Goal: Task Accomplishment & Management: Use online tool/utility

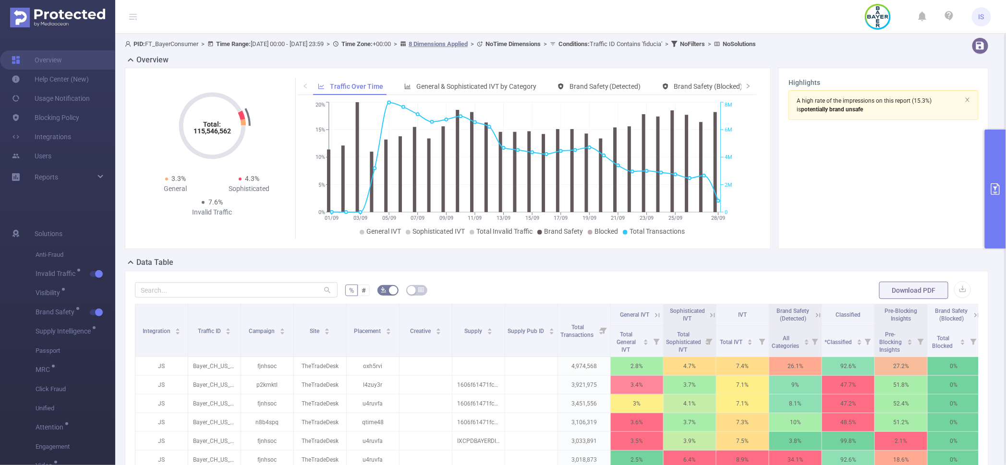
click at [1004, 152] on button "primary" at bounding box center [995, 189] width 21 height 119
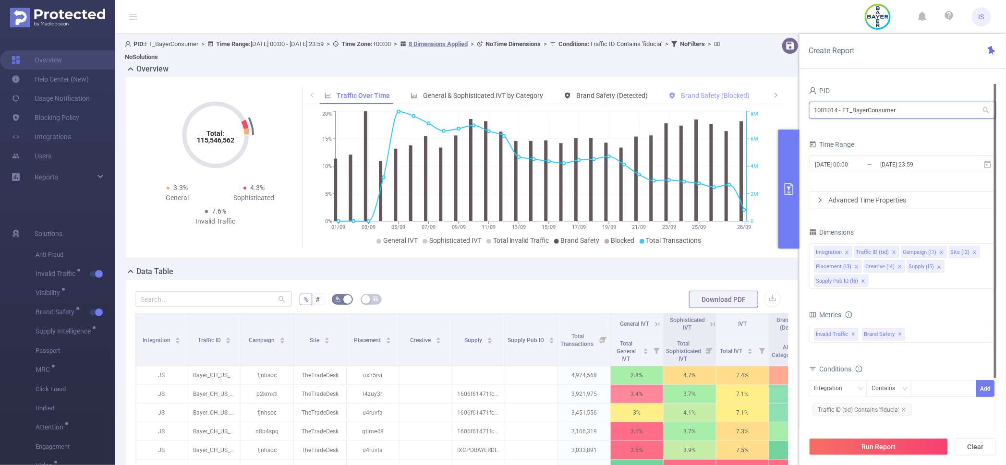
drag, startPoint x: 917, startPoint y: 114, endPoint x: 662, endPoint y: 99, distance: 256.3
click at [662, 99] on section "PID: FT_BayerConsumer > Time Range: [DATE] 00:00 - [DATE] 23:59 > Time Zone: +0…" at bounding box center [560, 351] width 891 height 634
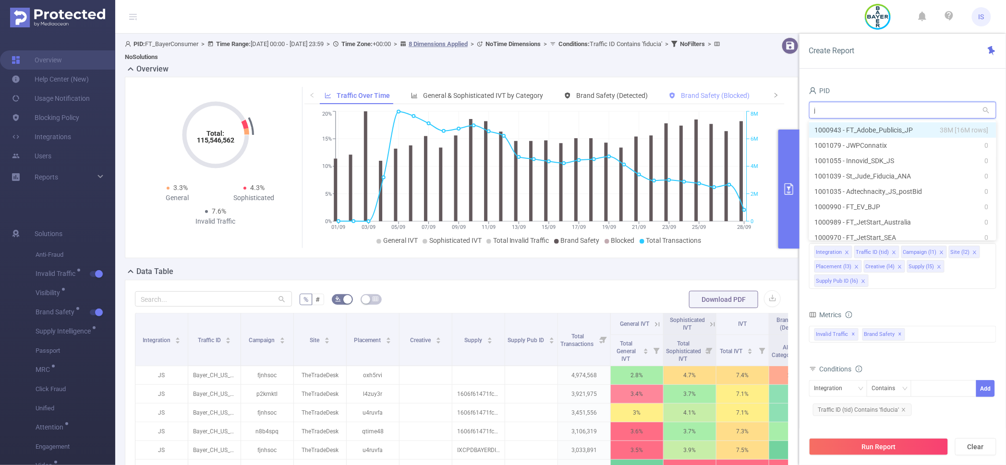
type input "jp"
click at [901, 127] on li "1000943 - FT_Adobe_Publicis_JP 38M [16M rows]" at bounding box center [902, 129] width 187 height 15
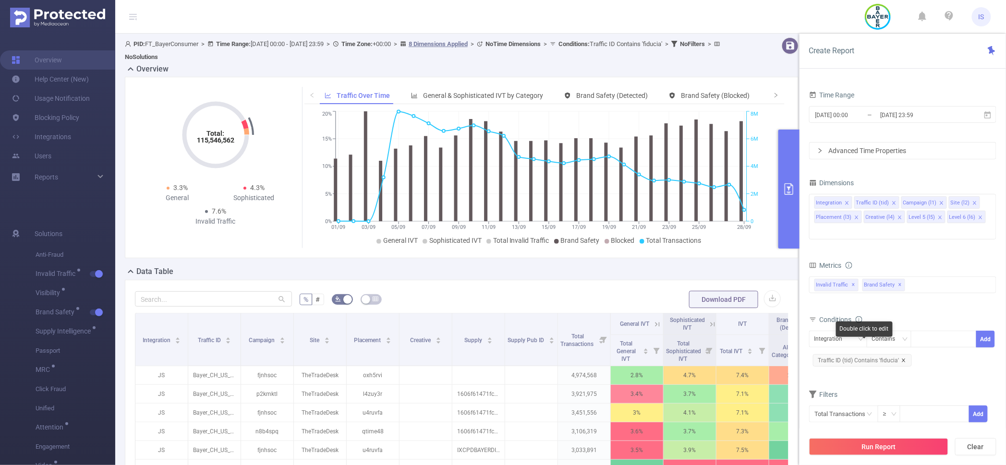
click at [903, 359] on icon "icon: close" at bounding box center [903, 360] width 3 height 3
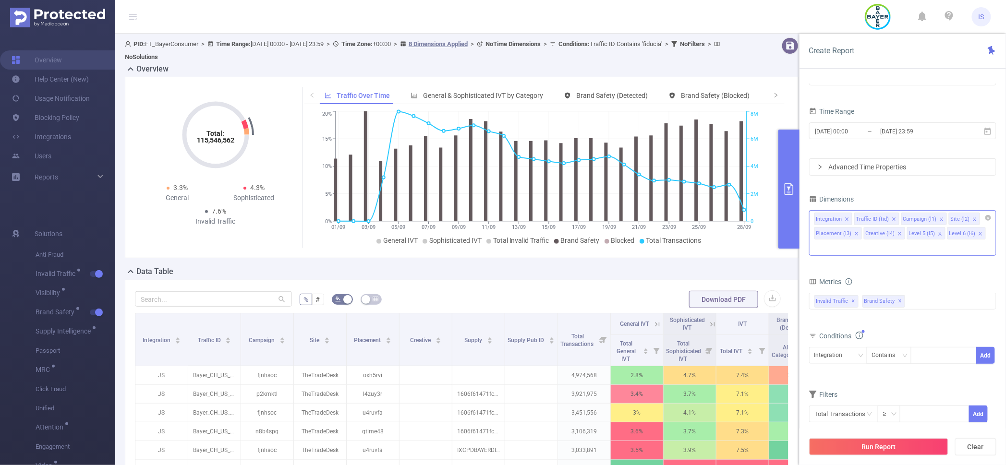
click at [897, 236] on icon "icon: close" at bounding box center [899, 233] width 5 height 5
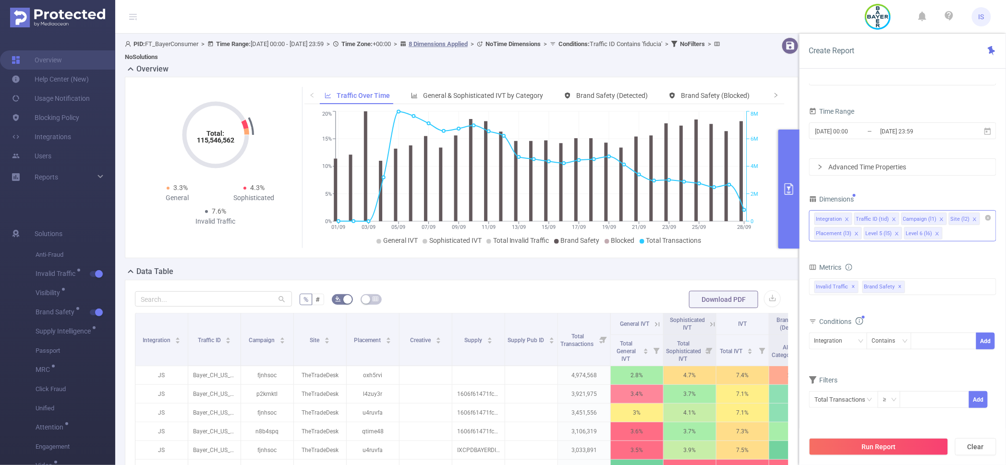
click at [855, 234] on icon "icon: close" at bounding box center [856, 233] width 5 height 5
click at [847, 234] on icon "icon: close" at bounding box center [847, 233] width 5 height 5
click at [848, 234] on icon "icon: close" at bounding box center [846, 233] width 3 height 3
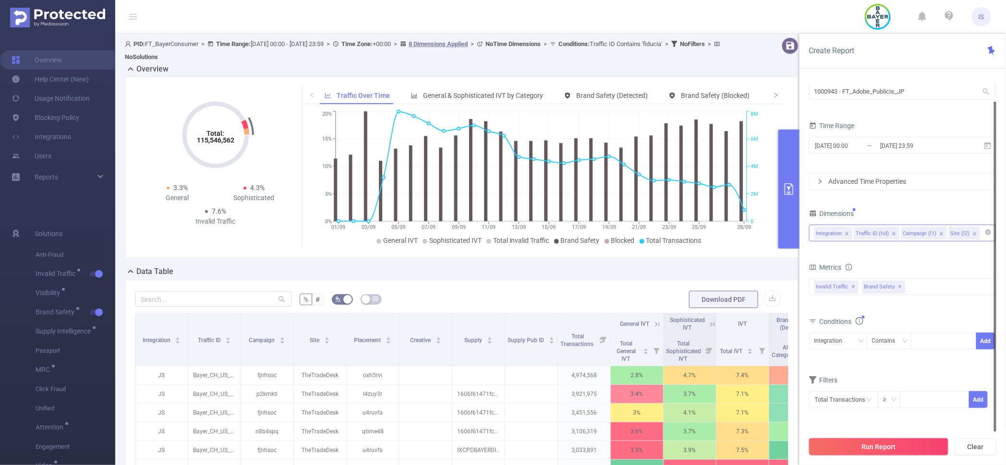
click at [891, 452] on button "Run Report" at bounding box center [878, 446] width 139 height 17
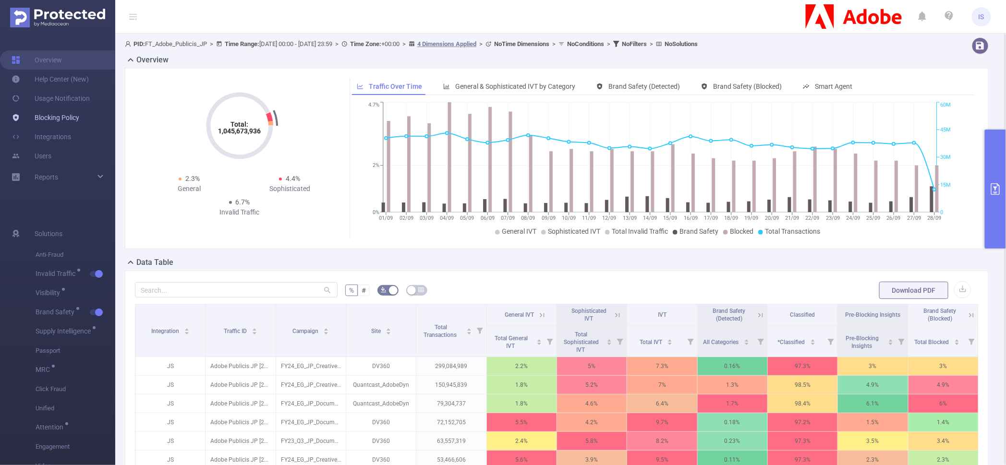
click at [56, 117] on link "Blocking Policy" at bounding box center [46, 117] width 68 height 19
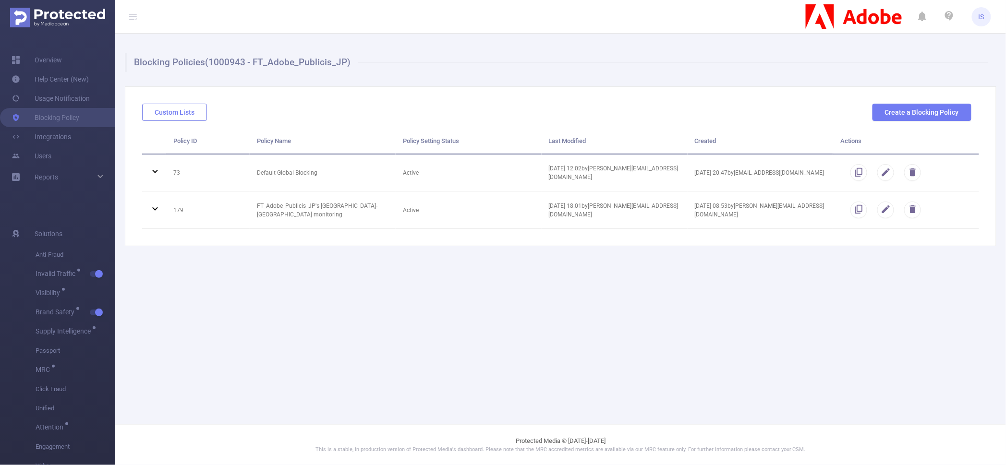
click at [185, 112] on button "Custom Lists" at bounding box center [174, 112] width 65 height 17
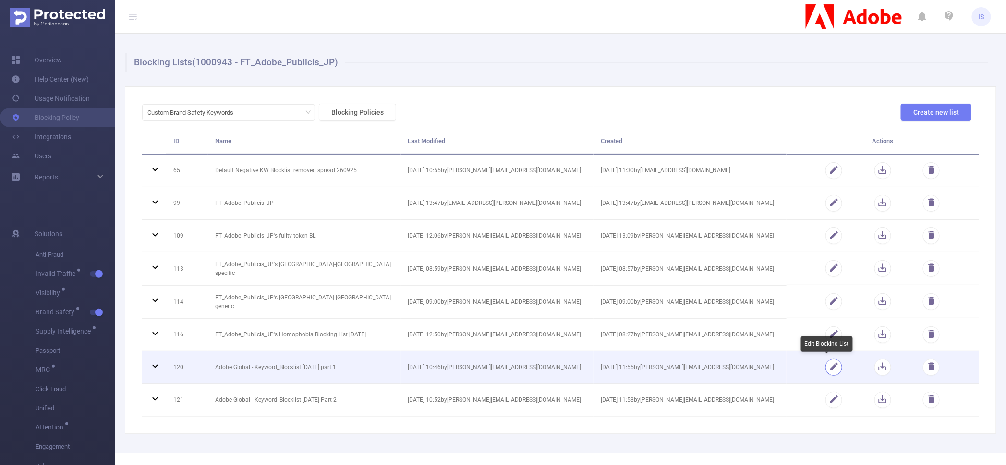
click at [825, 366] on button "button" at bounding box center [833, 367] width 17 height 17
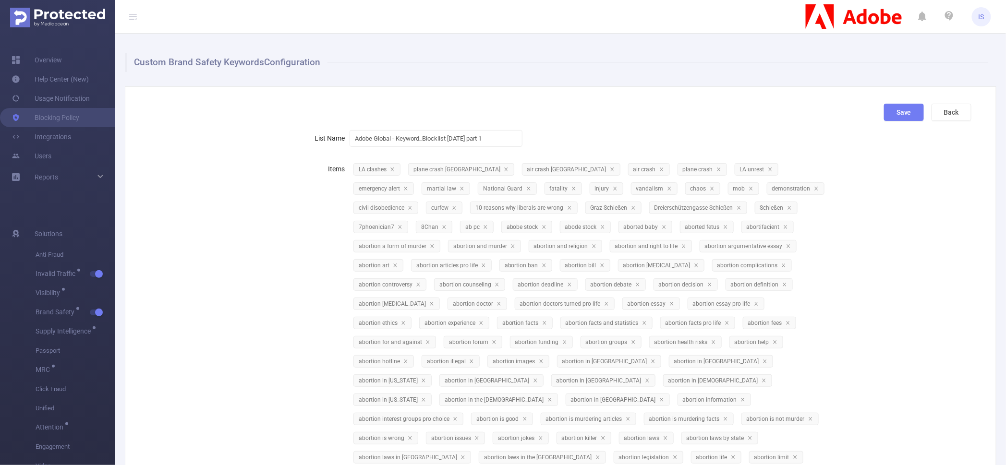
scroll to position [417, 0]
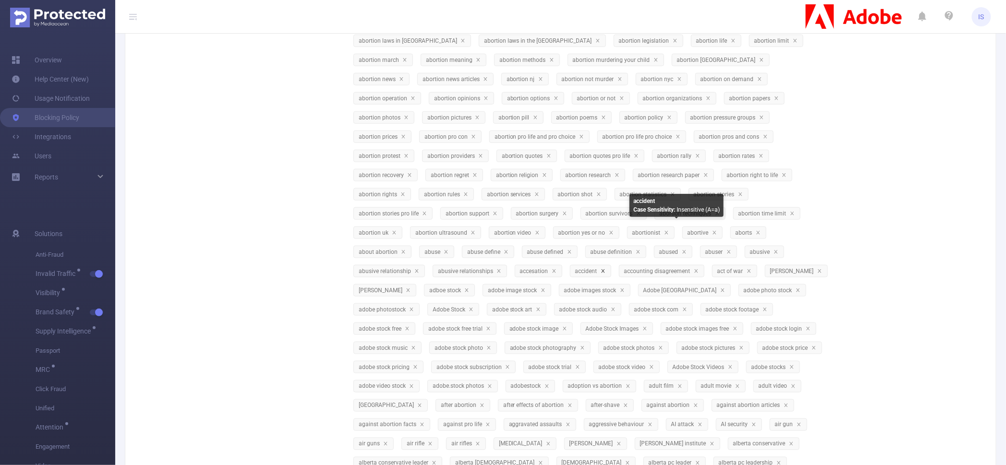
click at [605, 269] on icon "icon: close" at bounding box center [603, 271] width 5 height 5
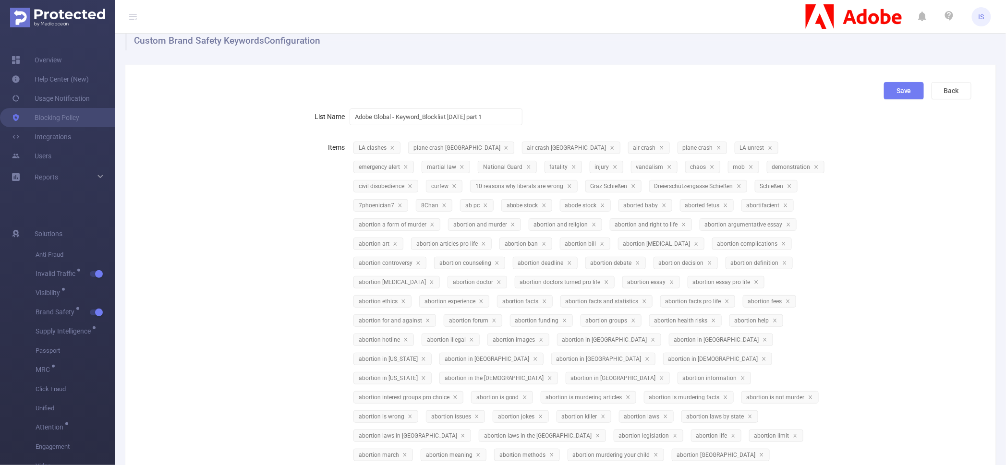
scroll to position [0, 0]
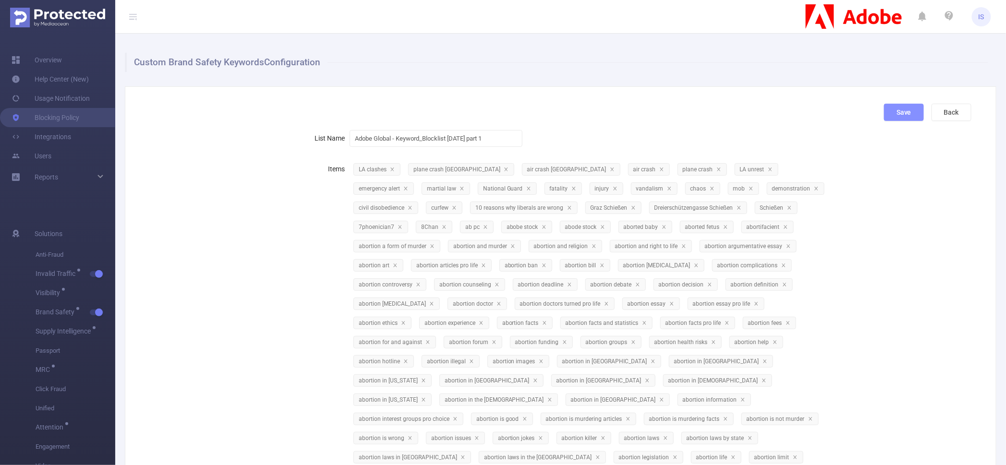
click at [884, 108] on button "Save" at bounding box center [904, 112] width 40 height 17
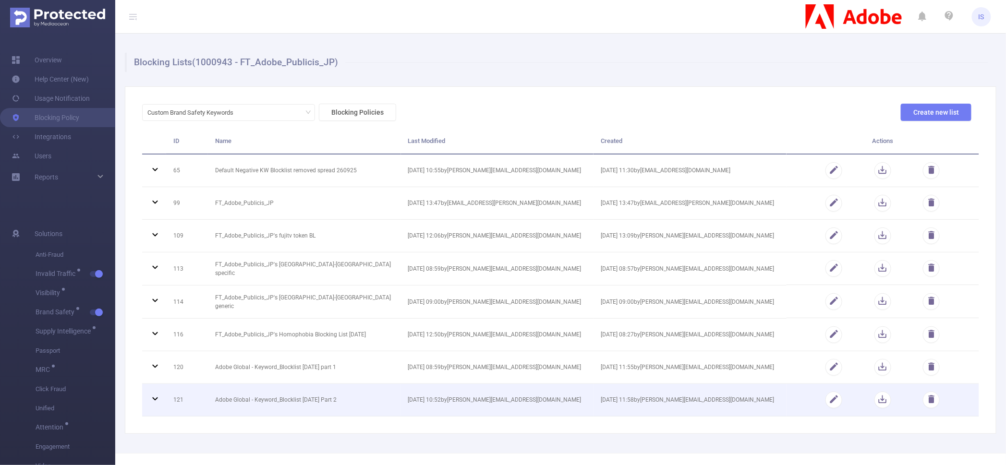
click at [153, 398] on icon at bounding box center [155, 399] width 12 height 12
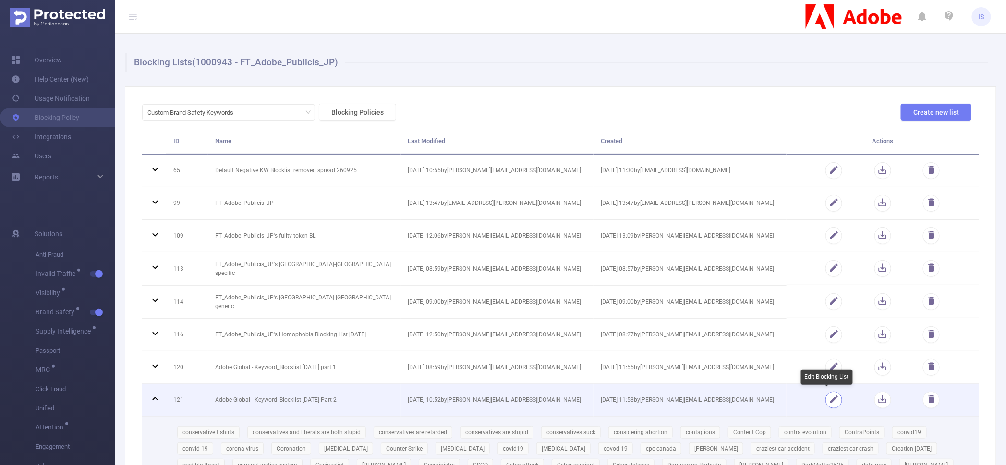
click at [828, 403] on button "button" at bounding box center [833, 400] width 17 height 17
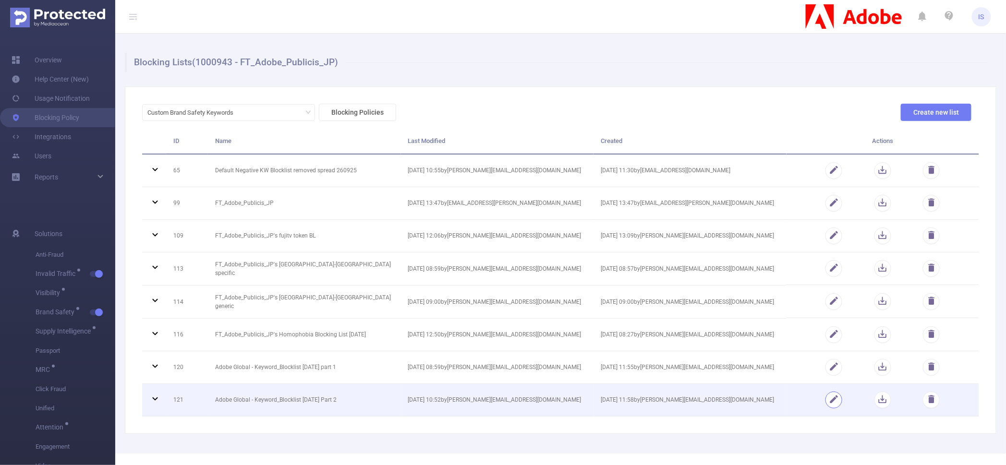
click at [830, 399] on button "button" at bounding box center [833, 400] width 17 height 17
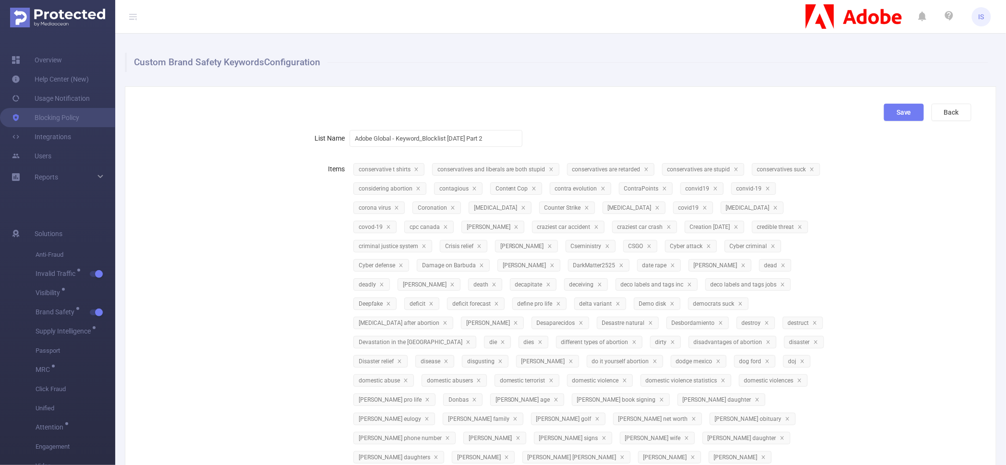
click at [566, 126] on div "Save Back" at bounding box center [556, 116] width 837 height 25
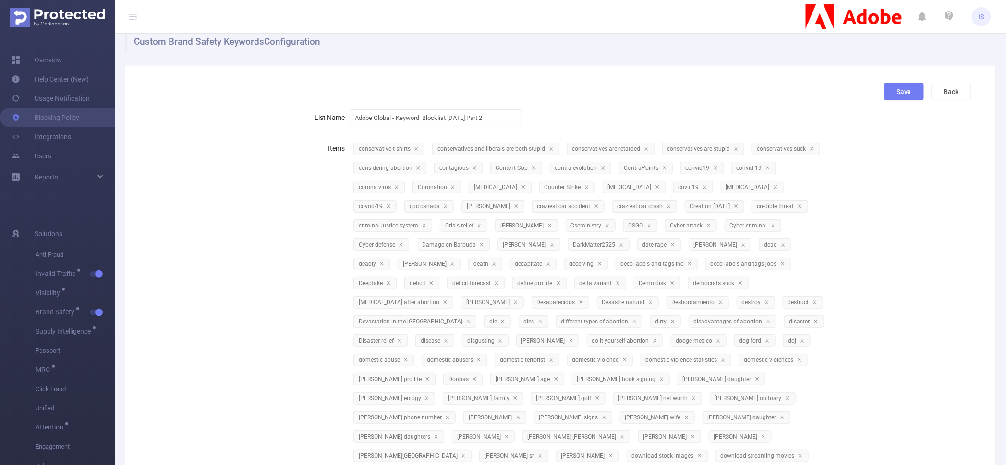
scroll to position [0, 0]
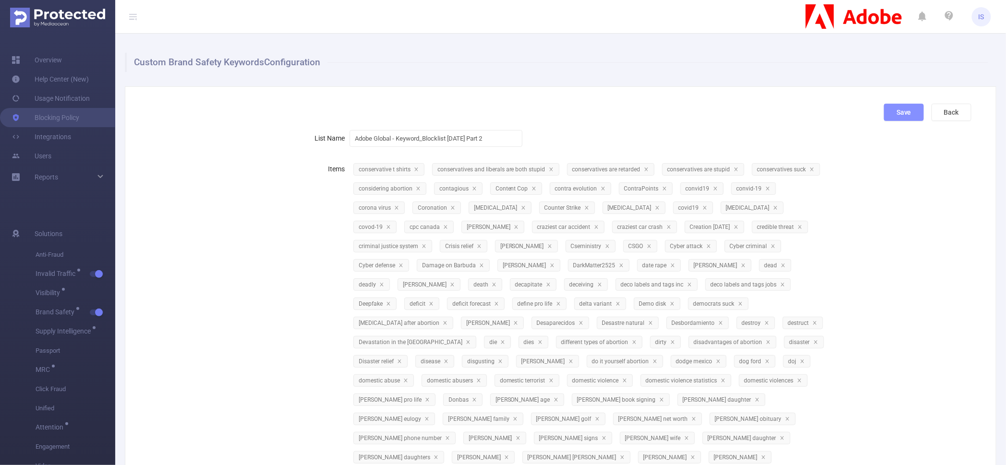
click at [897, 114] on button "Save" at bounding box center [904, 112] width 40 height 17
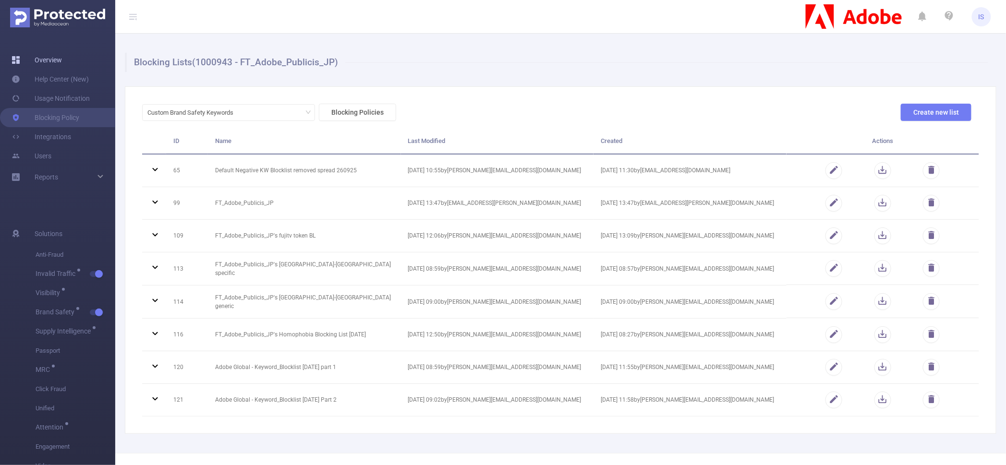
click at [51, 59] on link "Overview" at bounding box center [37, 59] width 50 height 19
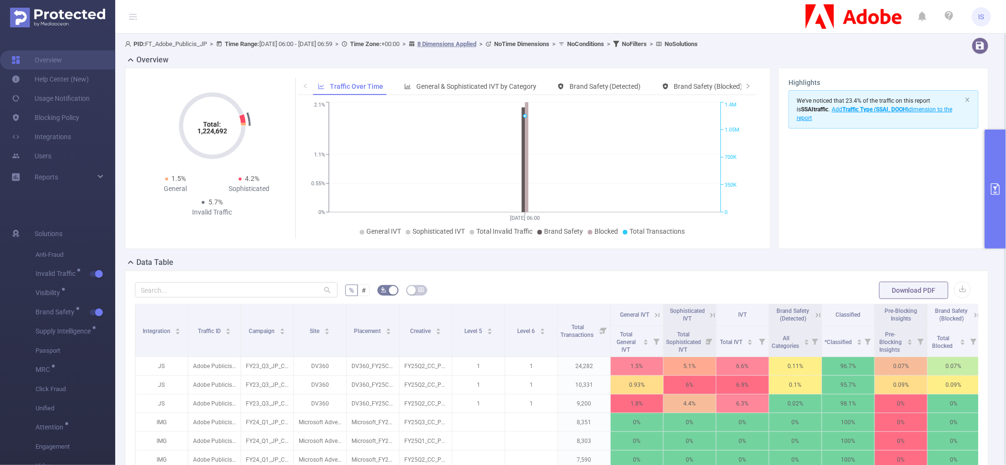
type input "[DATE] 06:00"
type input "[DATE] 06:59"
click at [986, 139] on button "primary" at bounding box center [995, 189] width 21 height 119
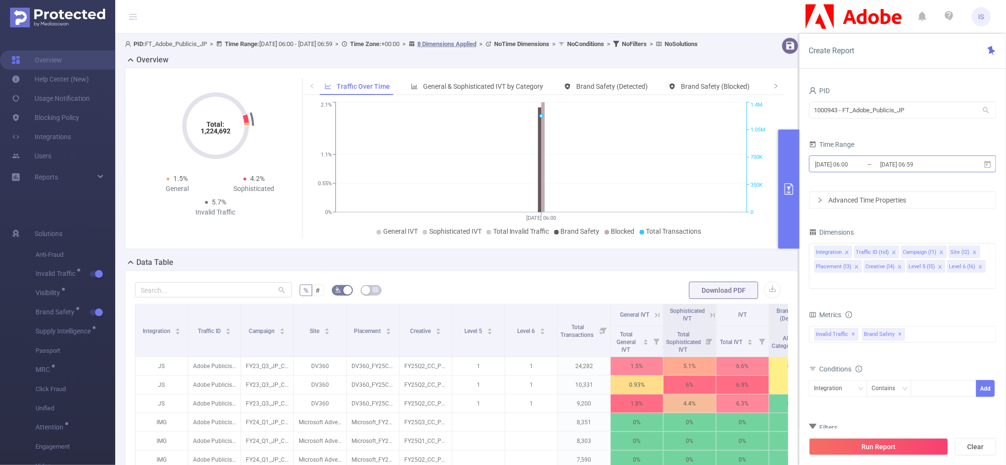
click at [895, 166] on input "[DATE] 06:59" at bounding box center [918, 164] width 78 height 13
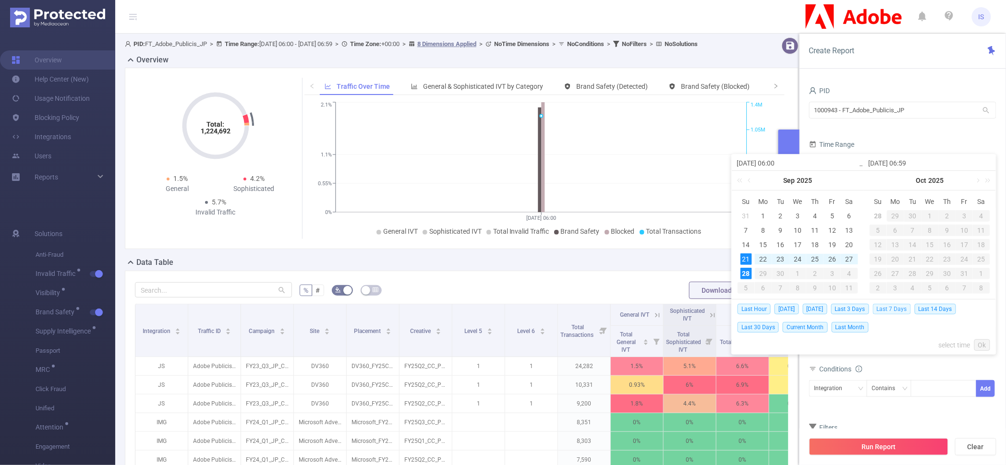
click at [890, 311] on span "Last 7 Days" at bounding box center [892, 309] width 38 height 11
type input "[DATE] 00:00"
type input "[DATE] 23:59"
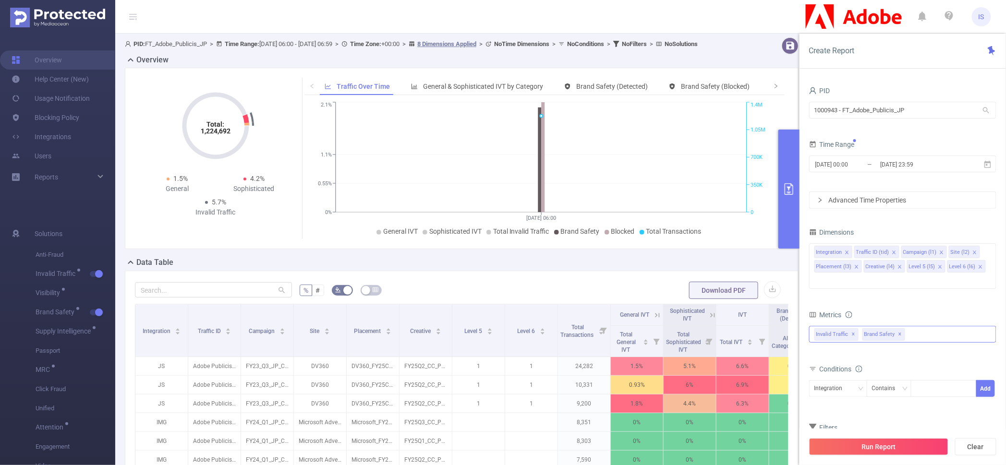
drag, startPoint x: 897, startPoint y: 322, endPoint x: 886, endPoint y: 308, distance: 18.1
click at [898, 329] on span "✕" at bounding box center [900, 335] width 4 height 12
click at [855, 267] on icon "icon: close" at bounding box center [856, 266] width 3 height 3
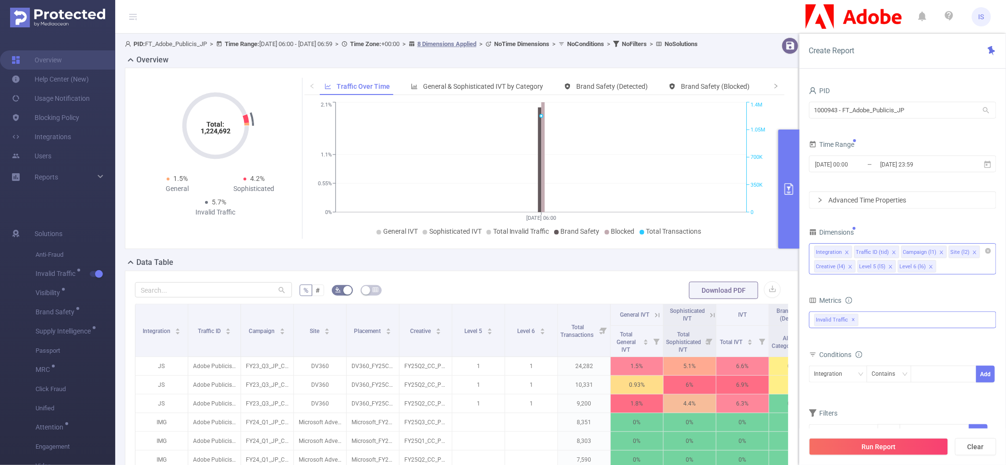
click at [852, 267] on icon "icon: close" at bounding box center [850, 267] width 5 height 5
click at [848, 266] on icon "icon: close" at bounding box center [847, 267] width 5 height 5
click at [863, 276] on form "Dimensions Integration Traffic ID (tid) Campaign (l1) Site (l2) Metrics Total G…" at bounding box center [902, 333] width 187 height 214
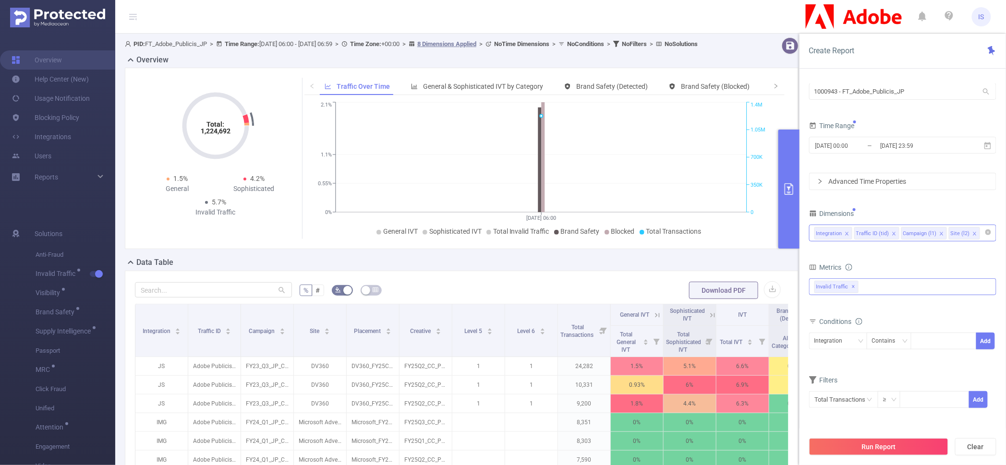
click at [864, 285] on div "Invalid Traffic ✕" at bounding box center [902, 286] width 187 height 17
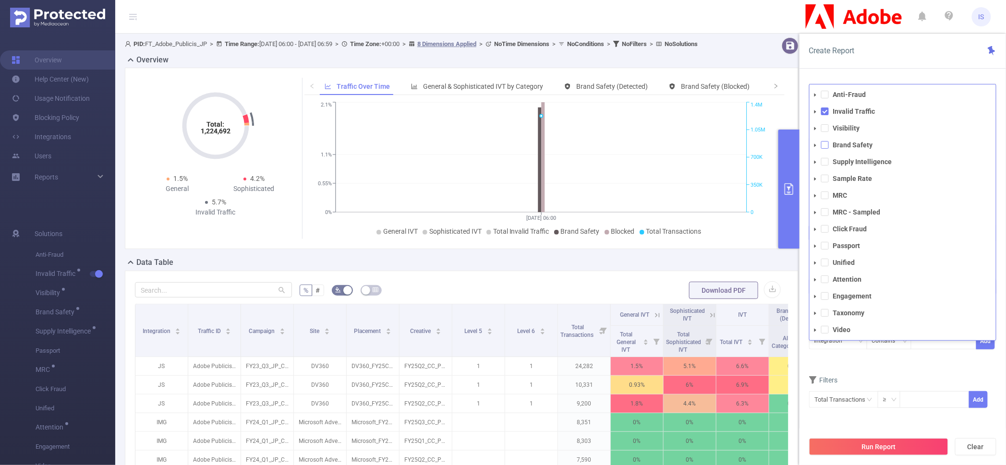
click at [827, 148] on span at bounding box center [825, 145] width 8 height 8
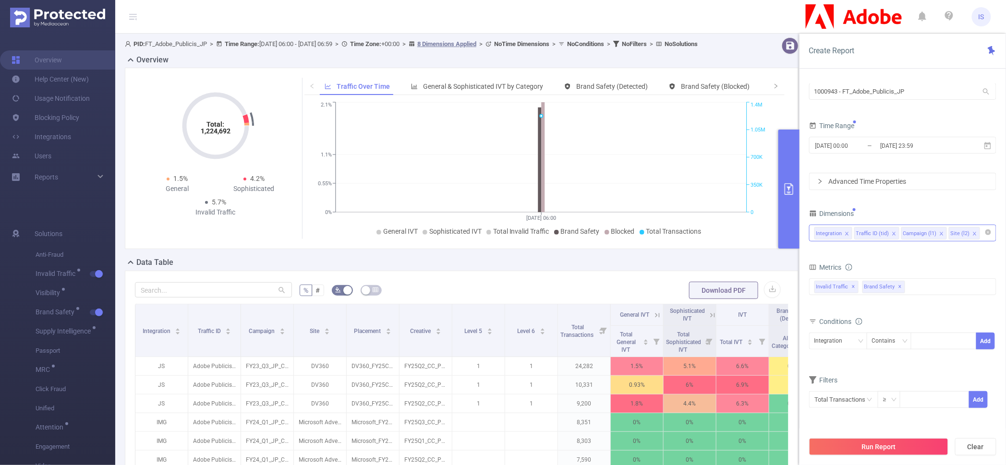
click at [879, 376] on div "Filters" at bounding box center [902, 382] width 187 height 16
click at [879, 141] on input "[DATE] 00:00" at bounding box center [853, 145] width 78 height 13
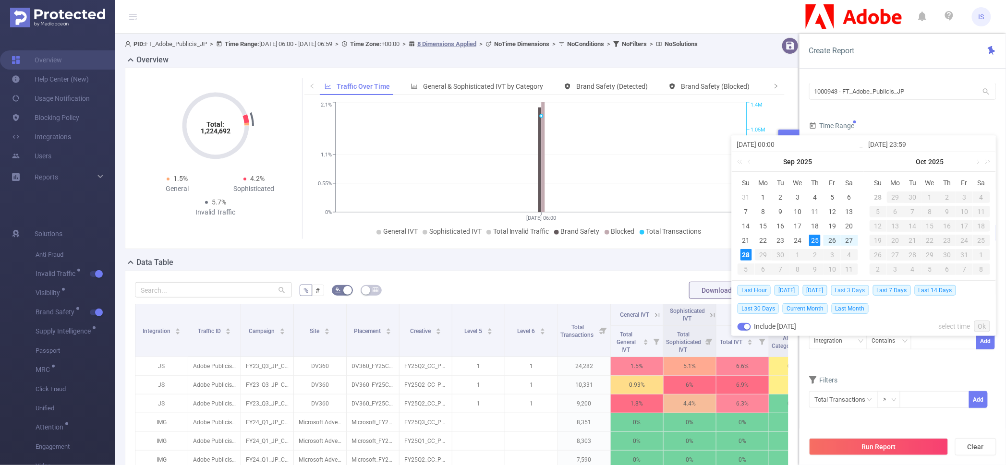
click at [846, 289] on span "Last 3 Days" at bounding box center [850, 290] width 38 height 11
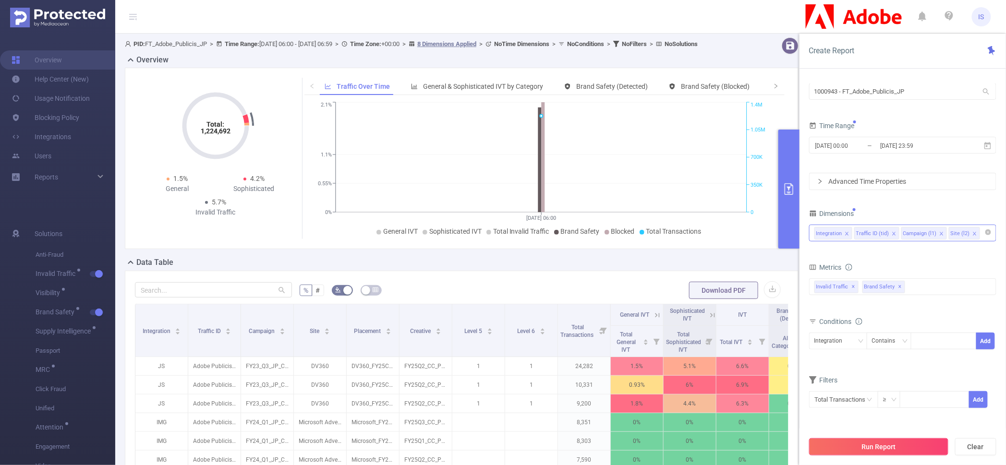
click at [885, 446] on button "Run Report" at bounding box center [878, 446] width 139 height 17
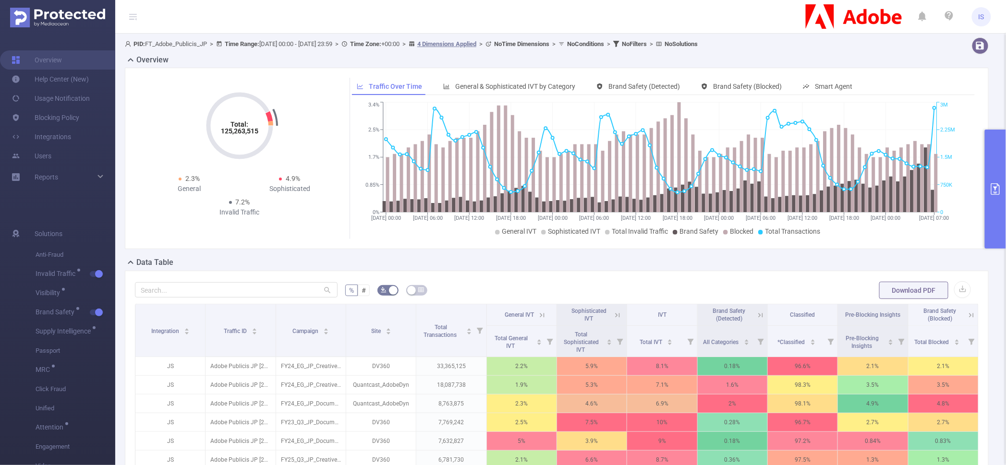
click at [987, 153] on button "primary" at bounding box center [995, 189] width 21 height 119
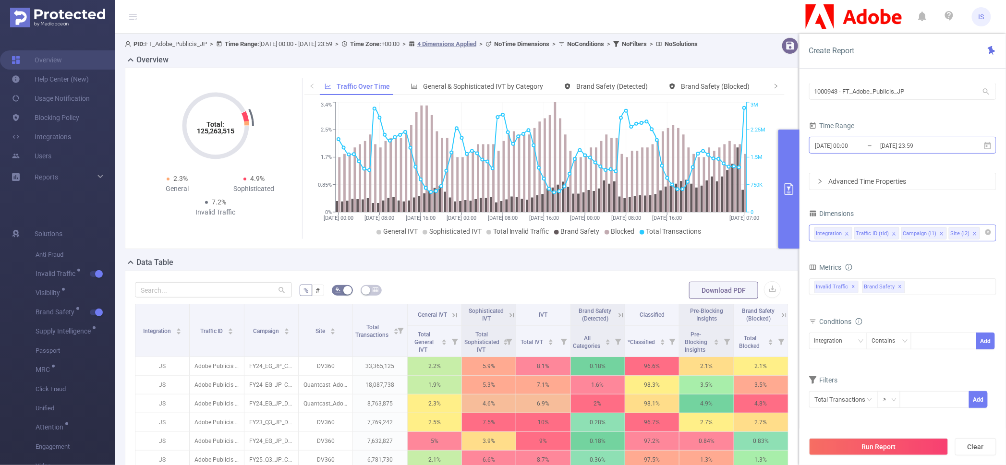
click at [885, 152] on input "[DATE] 23:59" at bounding box center [918, 145] width 78 height 13
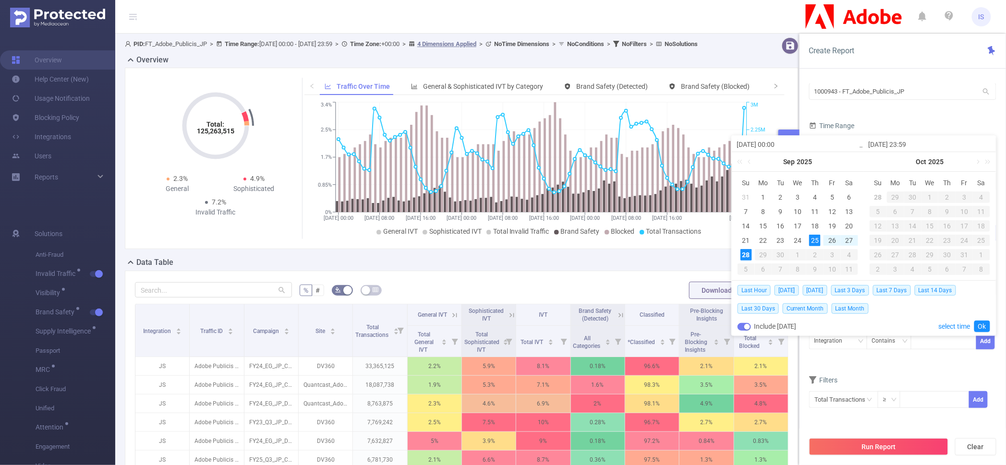
click at [648, 280] on div "% # Download PDF Integration Traffic ID Campaign Site Total Transactions Genera…" at bounding box center [462, 455] width 674 height 368
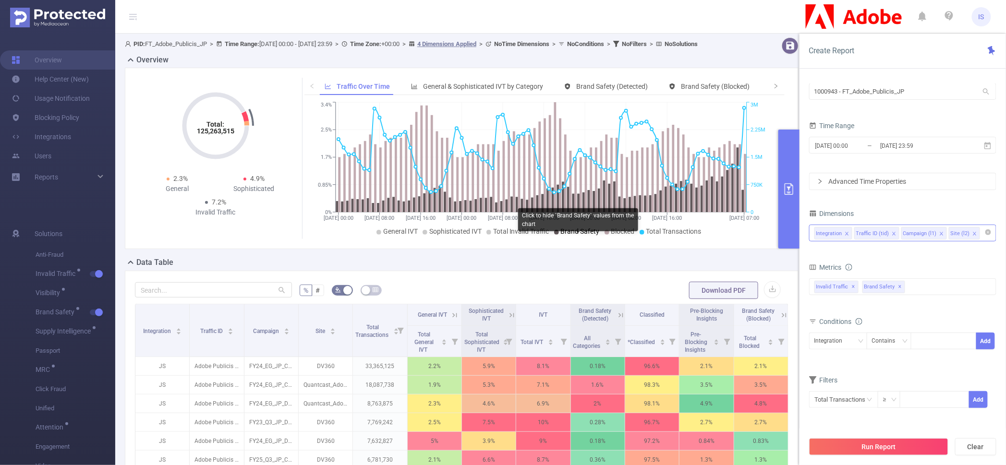
click at [584, 235] on span "Brand Safety" at bounding box center [580, 232] width 39 height 8
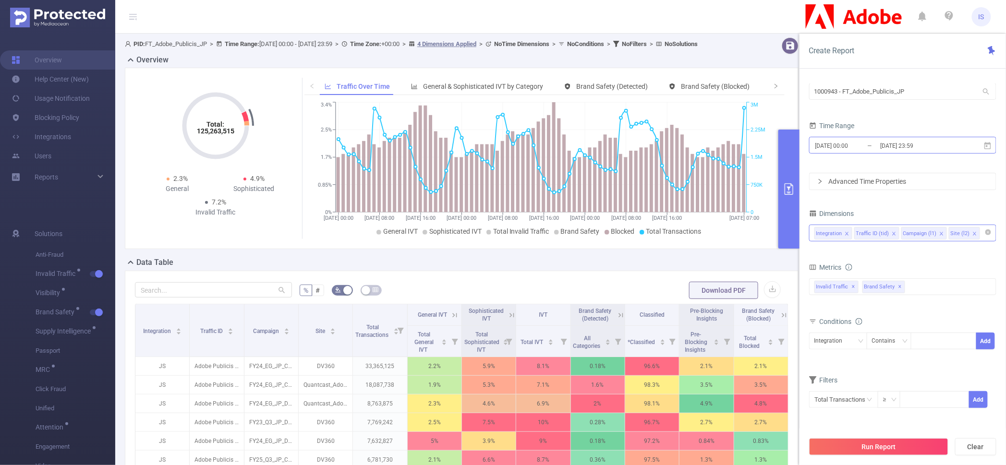
click at [837, 140] on input "[DATE] 00:00" at bounding box center [853, 145] width 78 height 13
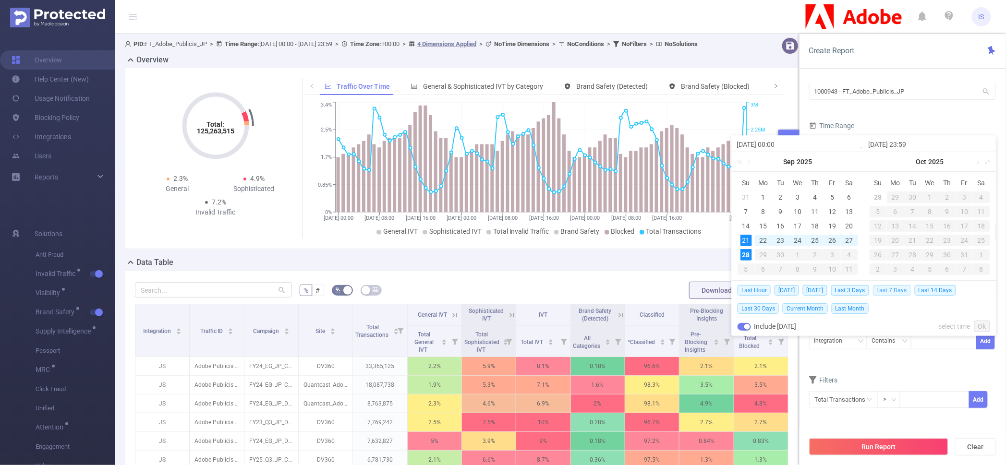
click at [906, 290] on span "Last 7 Days" at bounding box center [892, 290] width 38 height 11
type input "[DATE] 00:00"
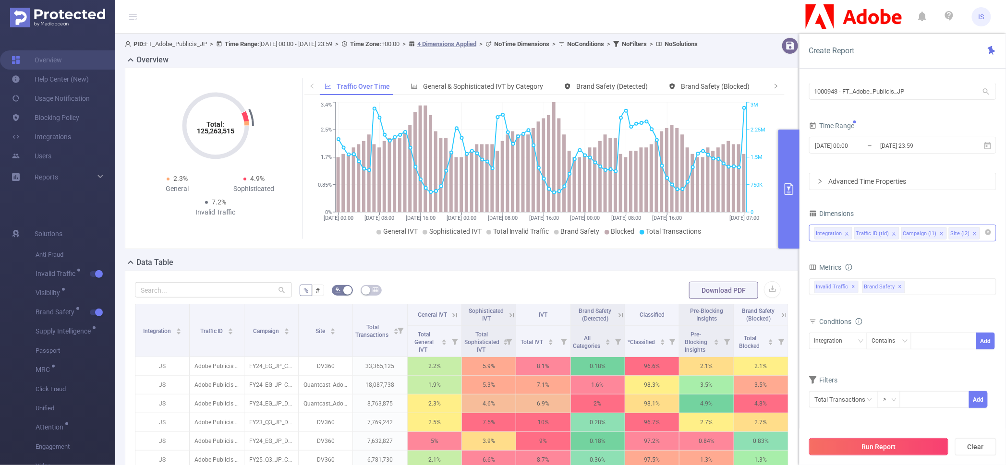
click at [911, 446] on button "Run Report" at bounding box center [878, 446] width 139 height 17
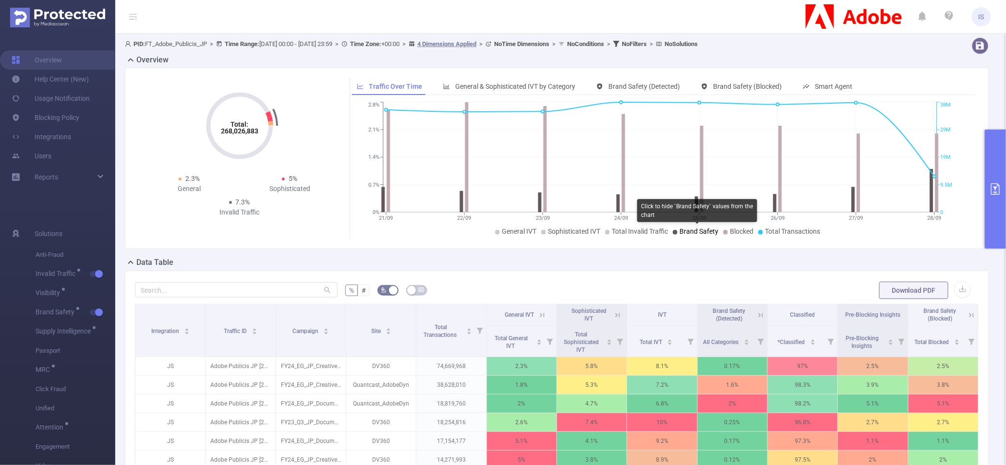
click at [696, 231] on span "Brand Safety" at bounding box center [698, 232] width 39 height 8
